Goal: Check status: Check status

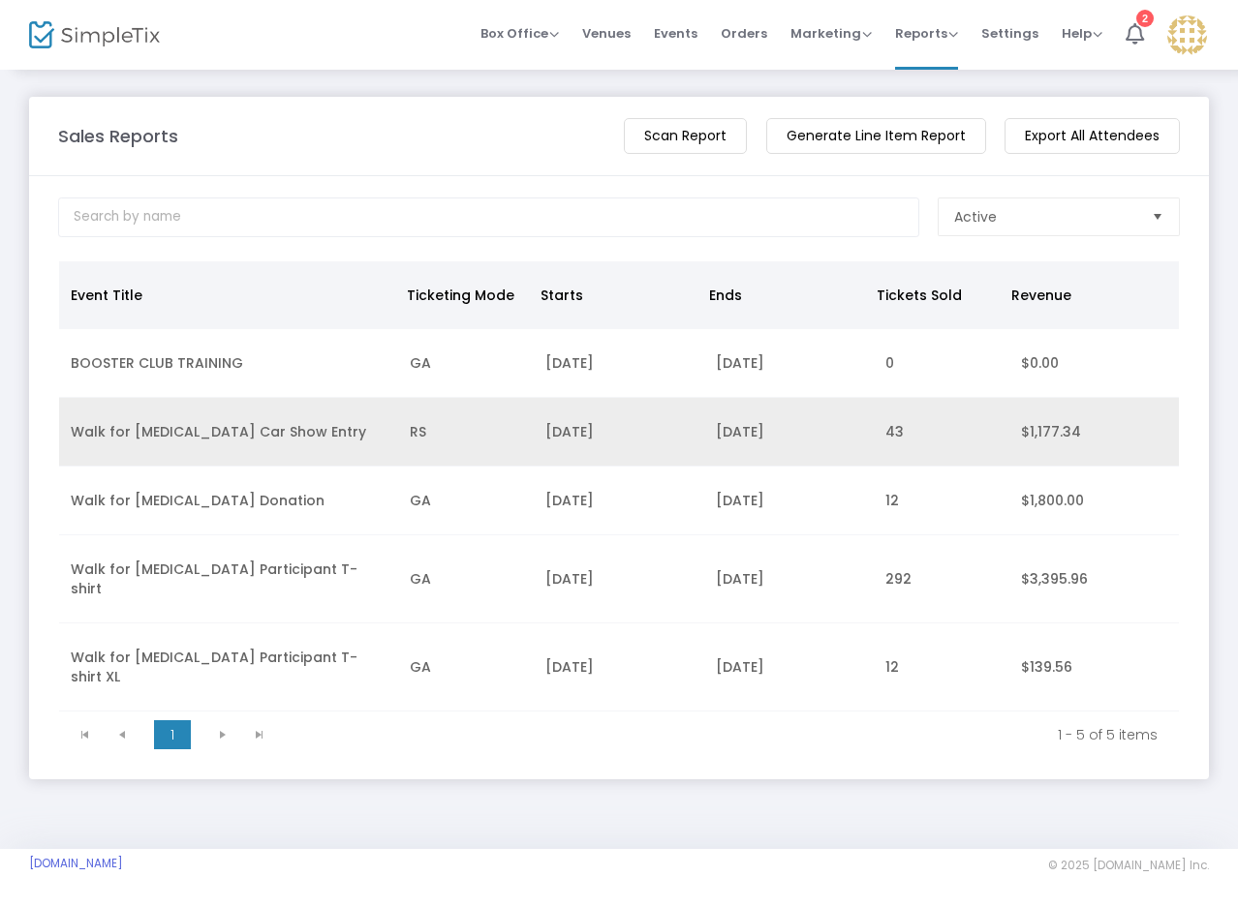
click at [671, 441] on td "[DATE]" at bounding box center [618, 432] width 169 height 69
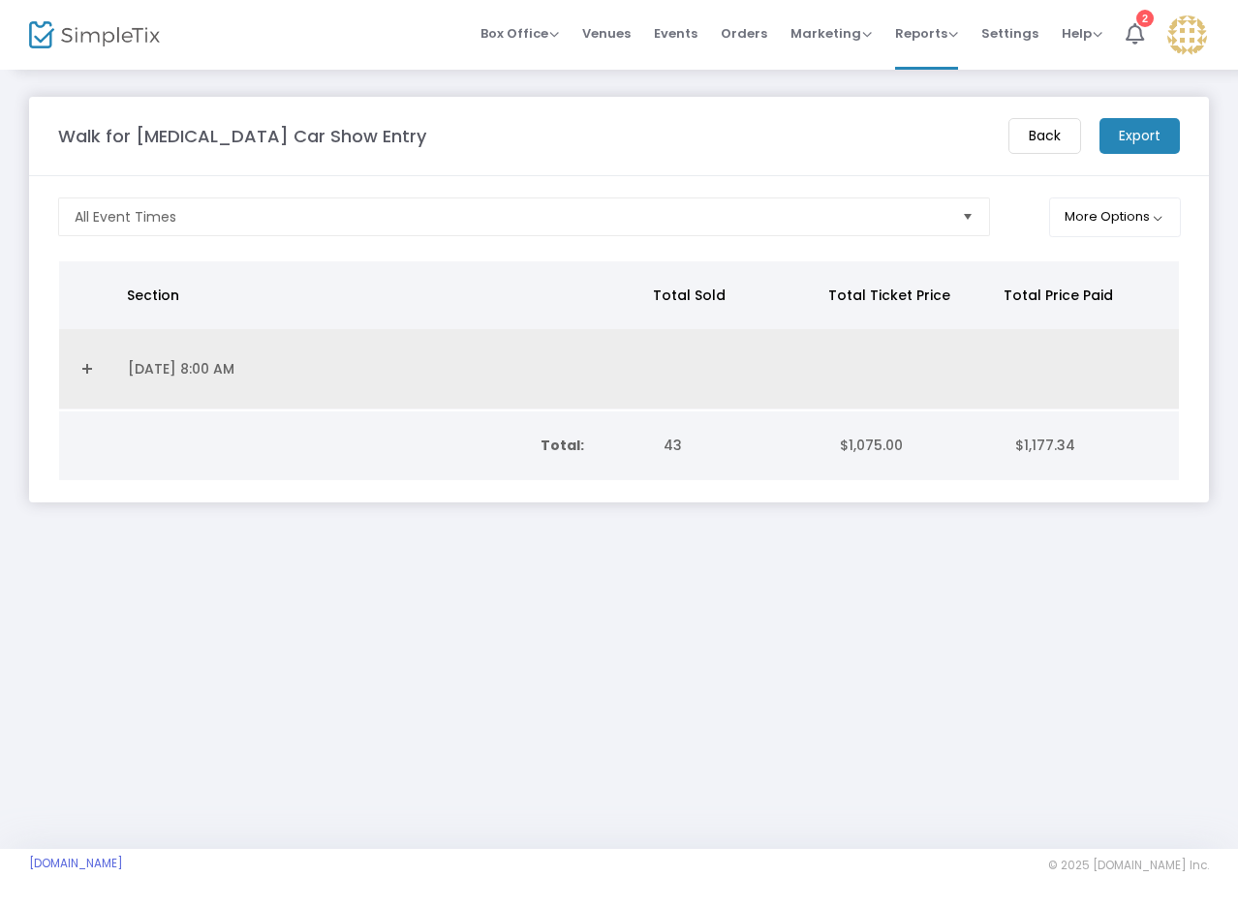
click at [148, 364] on td "[DATE] 8:00 AM" at bounding box center [382, 369] width 532 height 80
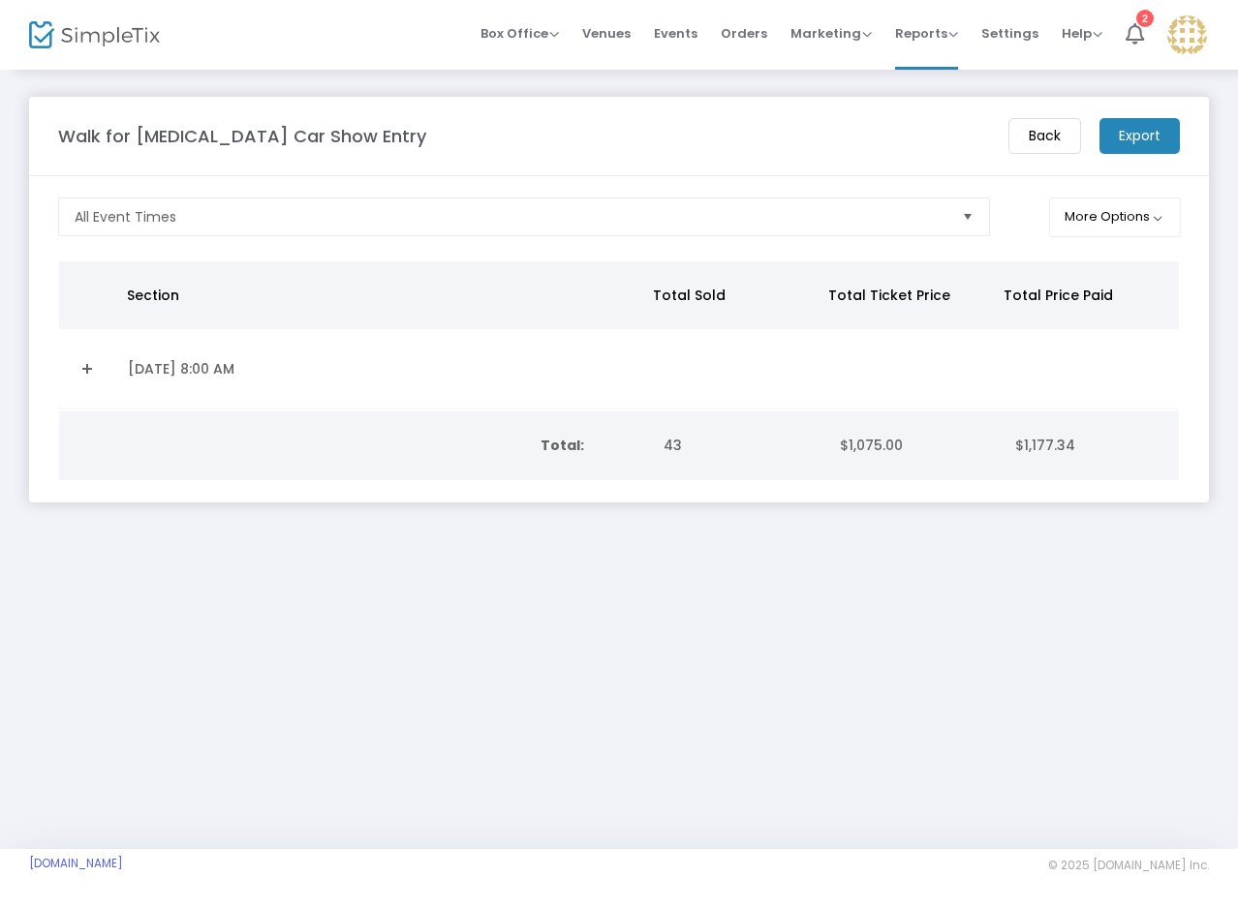
click at [78, 367] on link "Expand Details" at bounding box center [88, 368] width 34 height 31
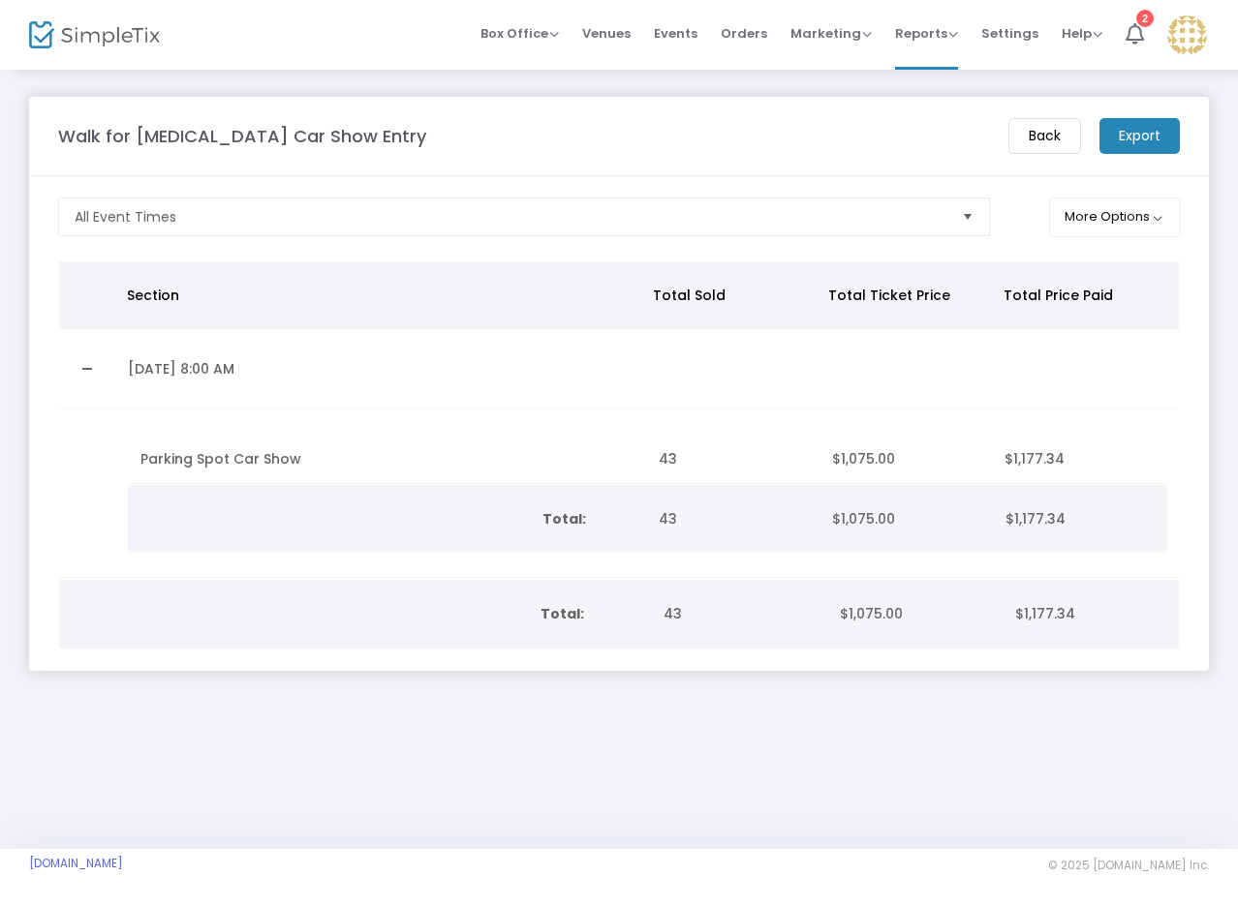
click at [1022, 133] on m-button "Back" at bounding box center [1044, 136] width 73 height 36
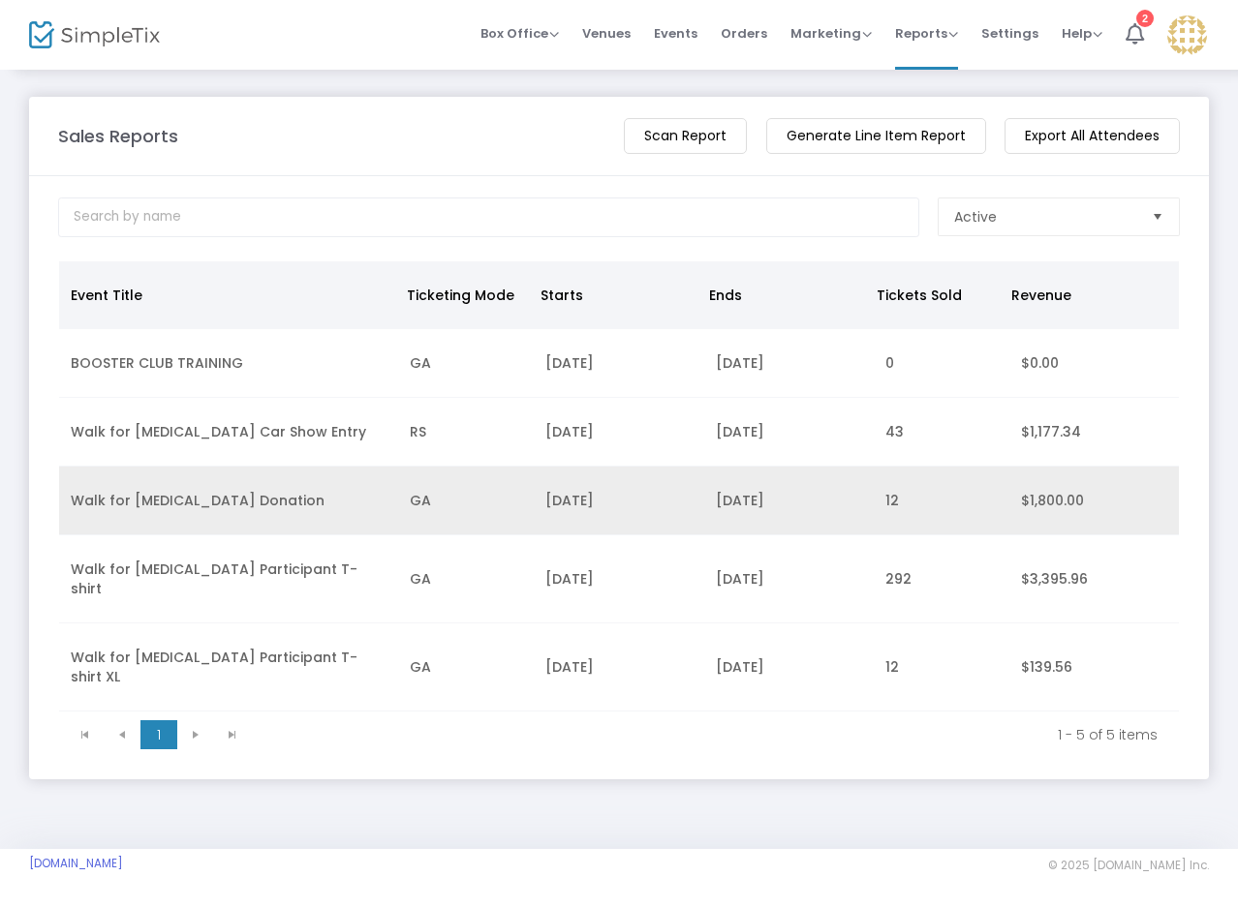
click at [565, 512] on td "[DATE]" at bounding box center [618, 501] width 169 height 69
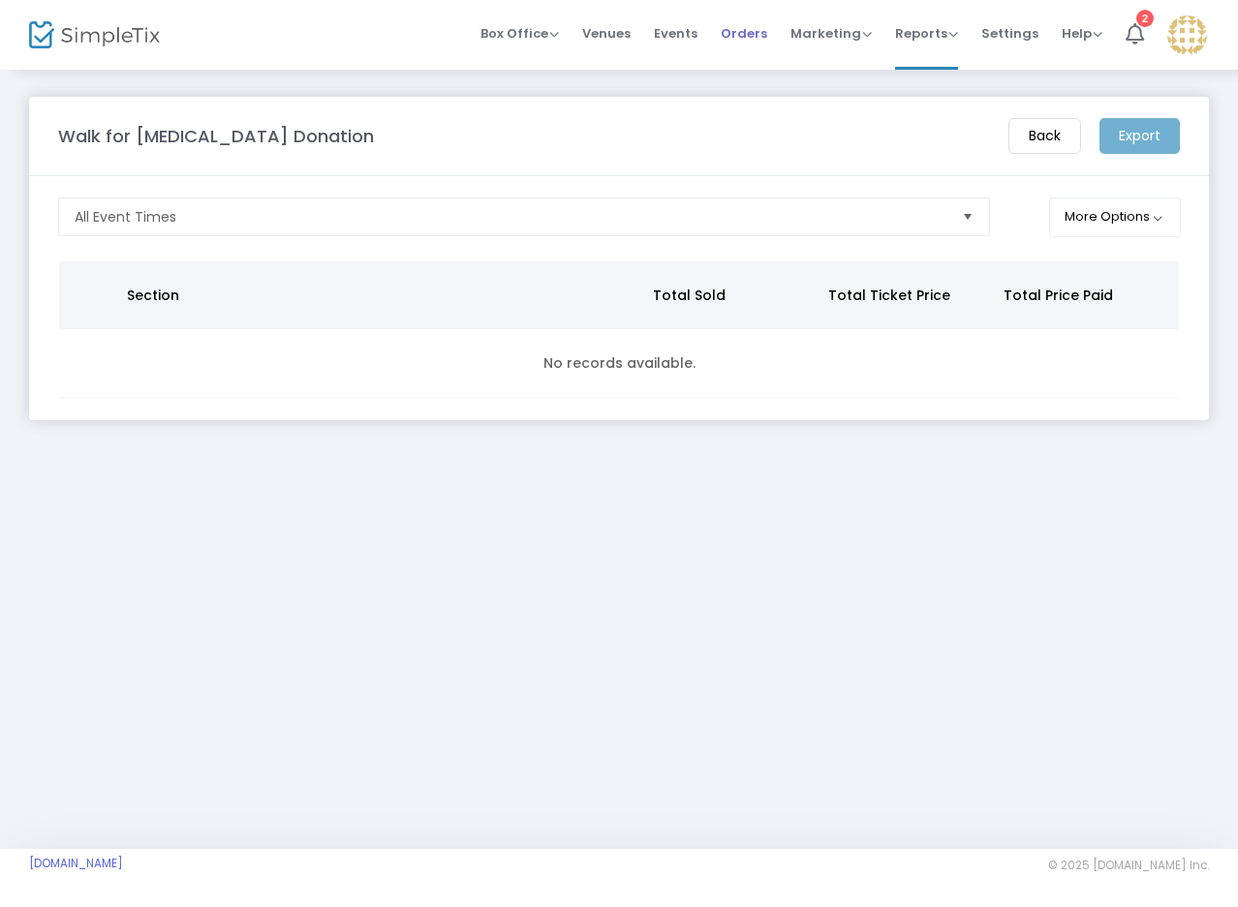
click at [745, 40] on span "Orders" at bounding box center [743, 33] width 46 height 49
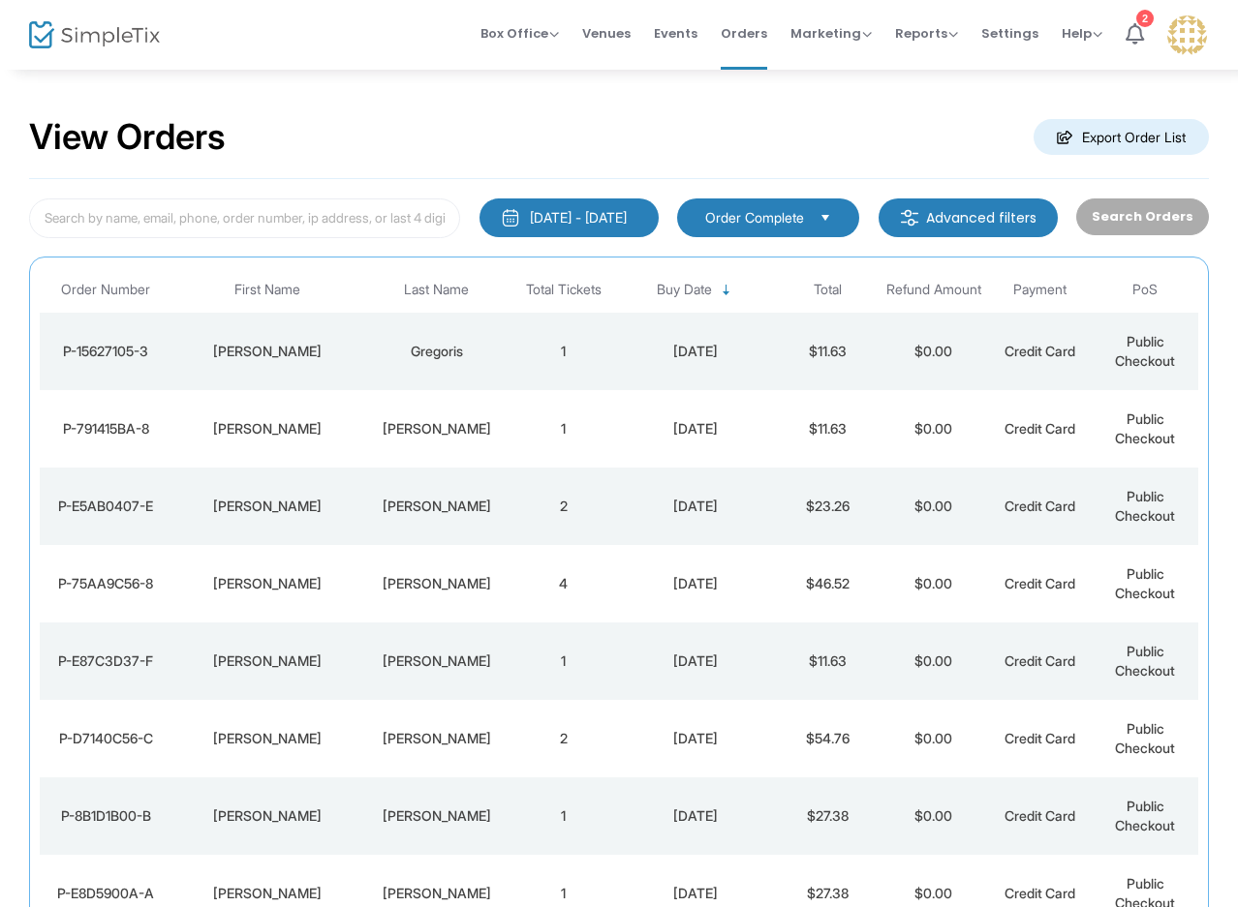
click at [530, 220] on div "[DATE] - [DATE]" at bounding box center [578, 217] width 97 height 19
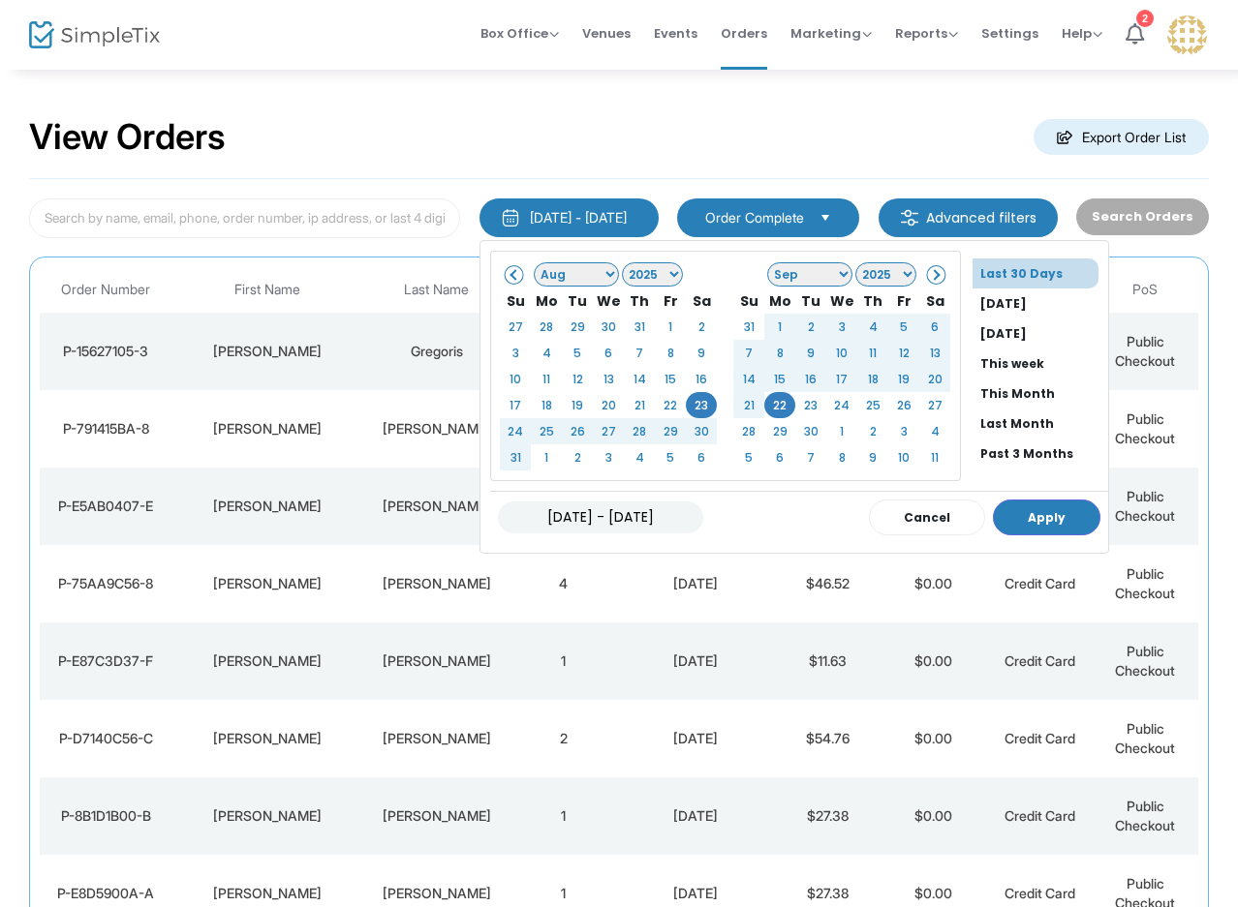
click at [534, 279] on select "Jan Feb Mar Apr May Jun [DATE] Aug Sep Oct Nov Dec" at bounding box center [576, 274] width 85 height 24
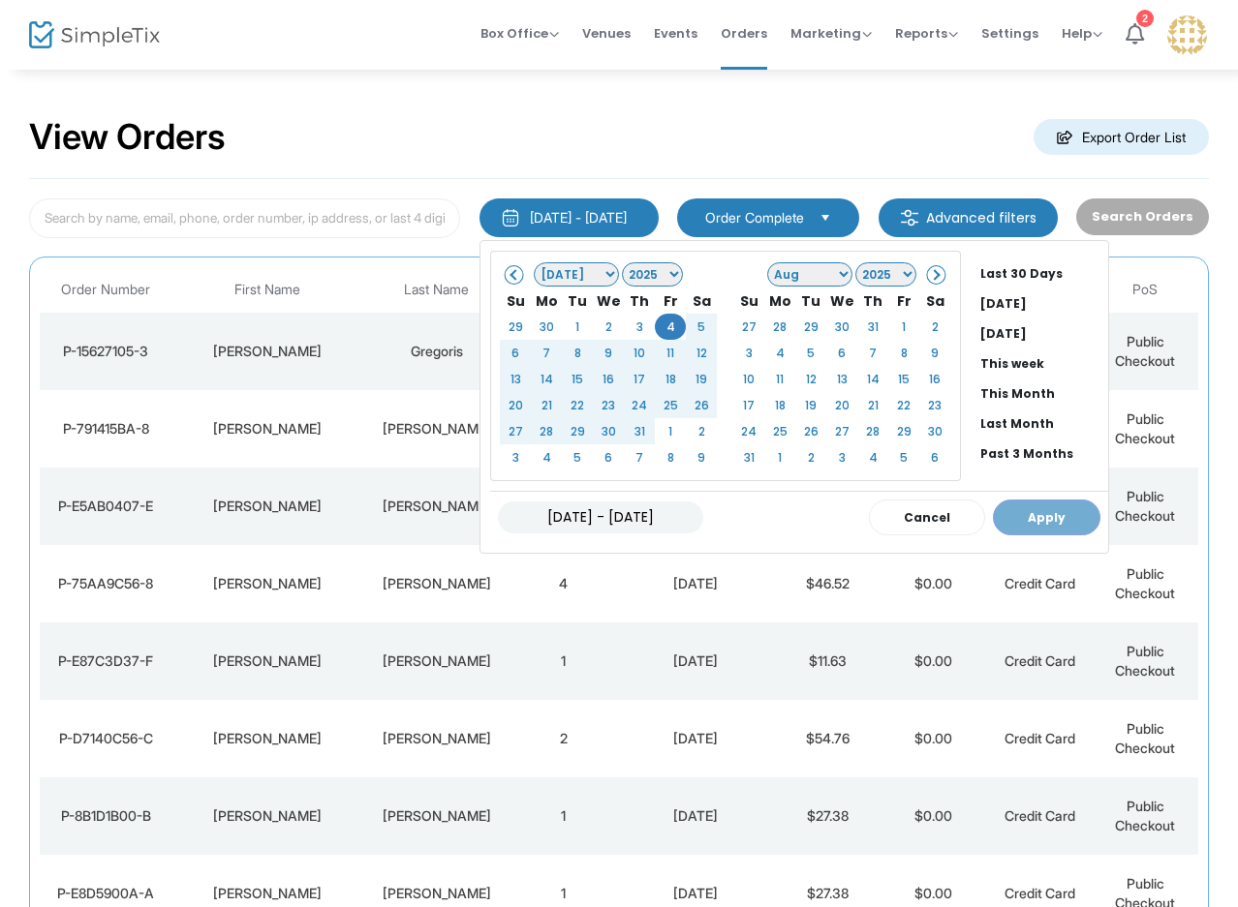
click at [777, 272] on select "Jan Feb Mar Apr May Jun [DATE] Aug Sep Oct Nov Dec" at bounding box center [809, 274] width 85 height 24
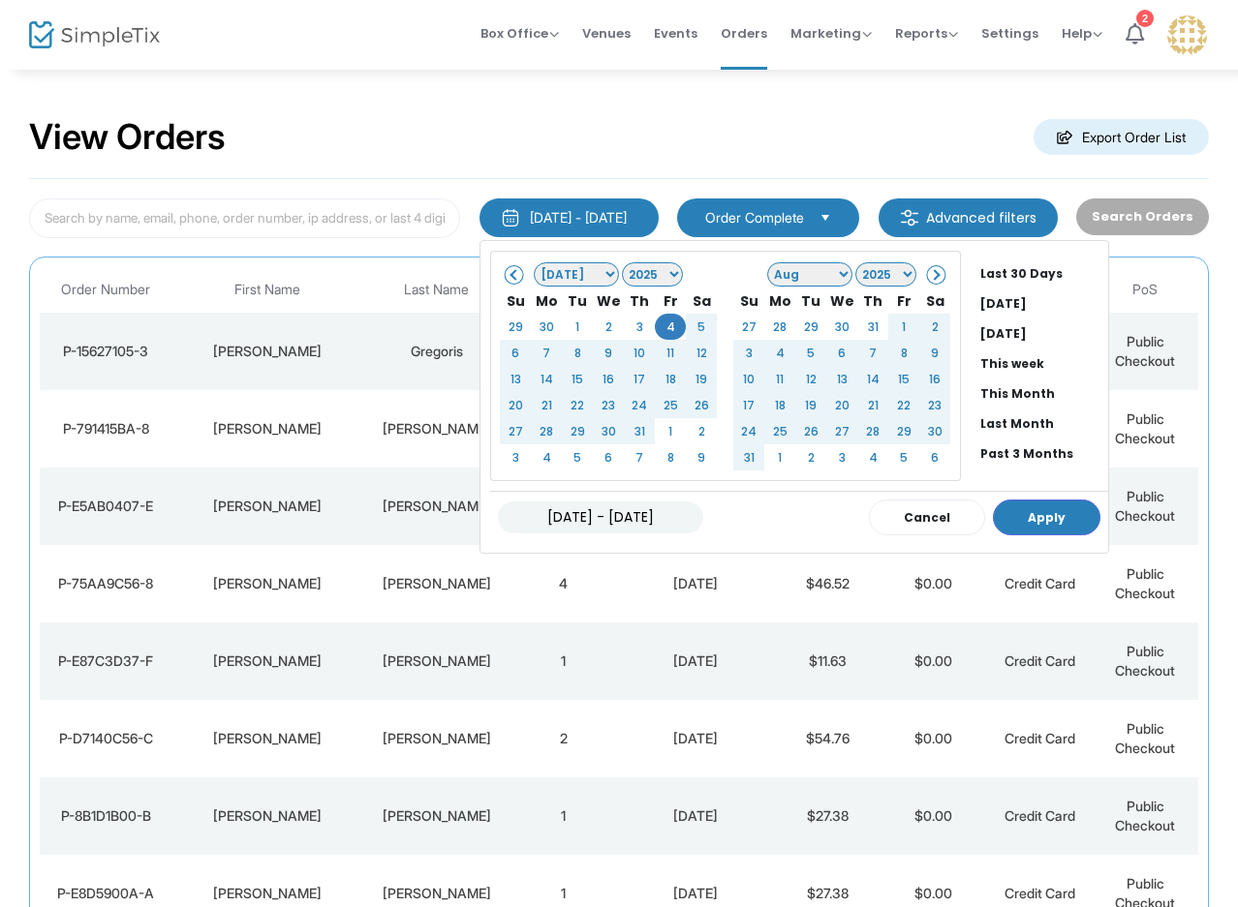
click at [777, 275] on select "Jan Feb Mar Apr May Jun [DATE] Aug Sep Oct Nov Dec" at bounding box center [809, 274] width 85 height 24
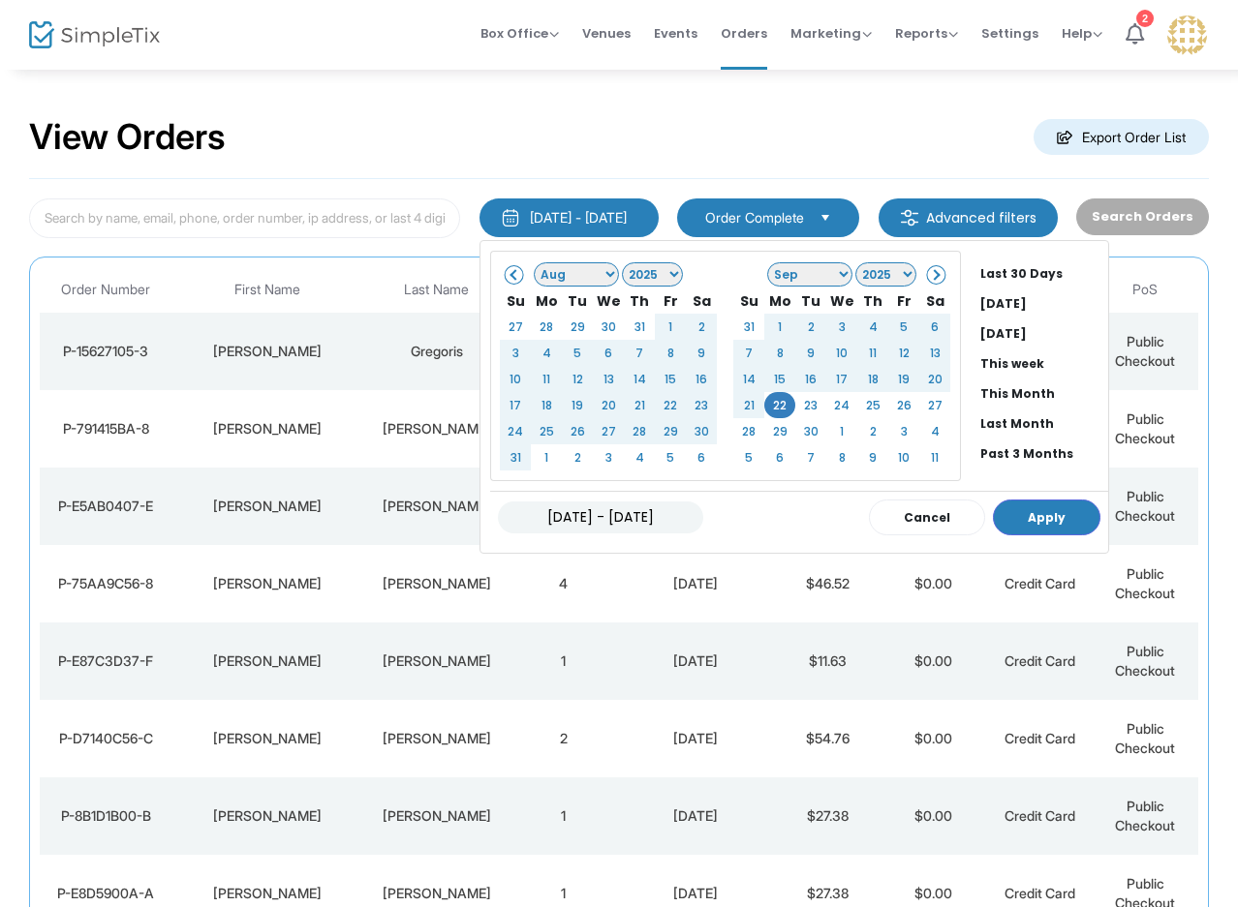
click at [534, 274] on select "Jan Feb Mar Apr May Jun [DATE] Aug Sep Oct Nov Dec" at bounding box center [576, 274] width 85 height 24
